Goal: Task Accomplishment & Management: Manage account settings

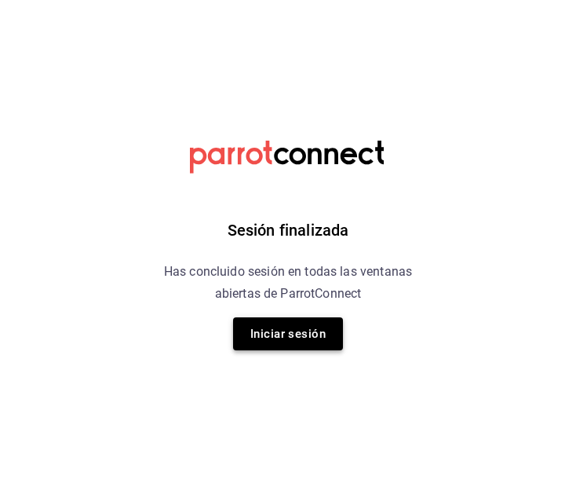
click at [261, 325] on button "Iniciar sesión" at bounding box center [288, 333] width 110 height 33
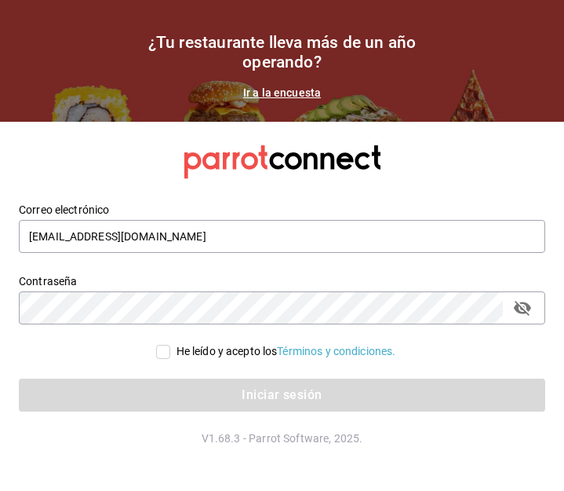
click at [159, 348] on input "He leído y acepto los Términos y condiciones." at bounding box center [163, 352] width 14 height 14
checkbox input "true"
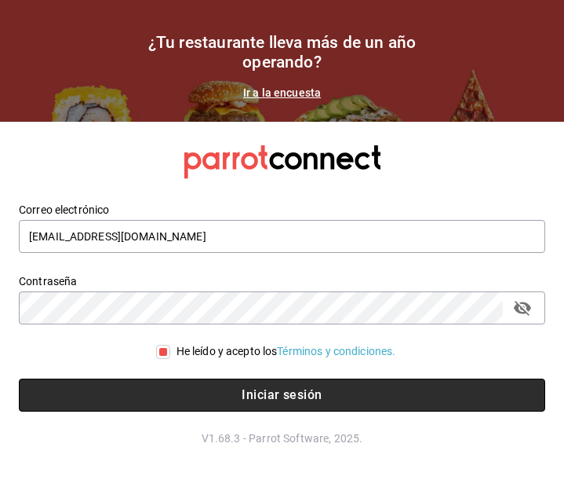
click at [188, 391] on button "Iniciar sesión" at bounding box center [282, 394] width 527 height 33
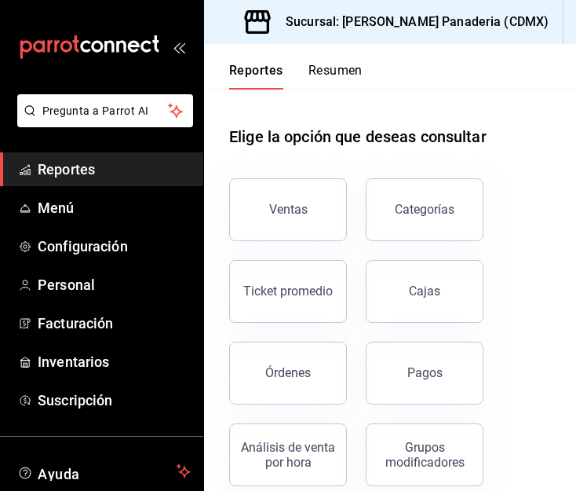
scroll to position [43, 0]
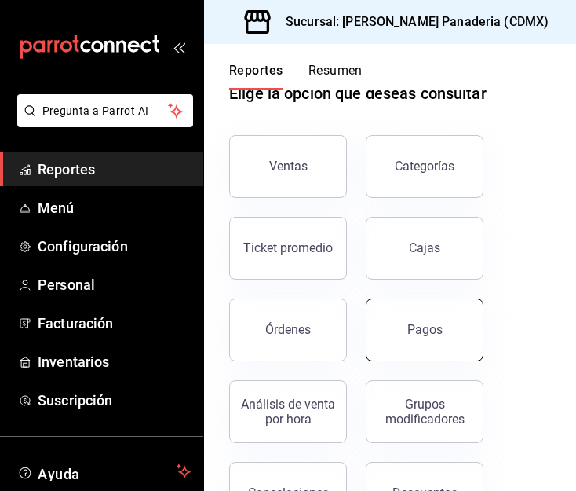
click at [422, 326] on div "Pagos" at bounding box center [424, 329] width 35 height 15
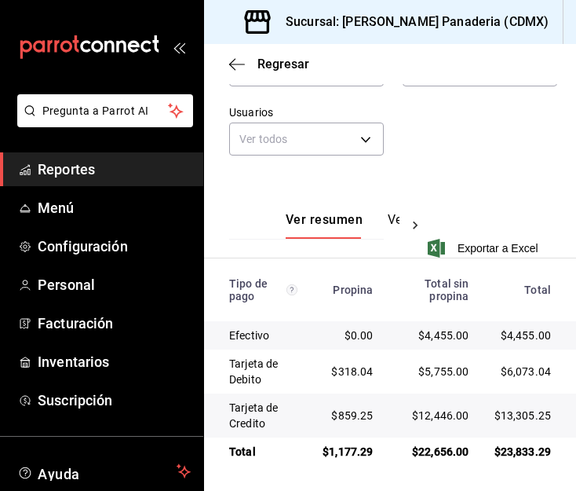
scroll to position [263, 0]
